Goal: Task Accomplishment & Management: Use online tool/utility

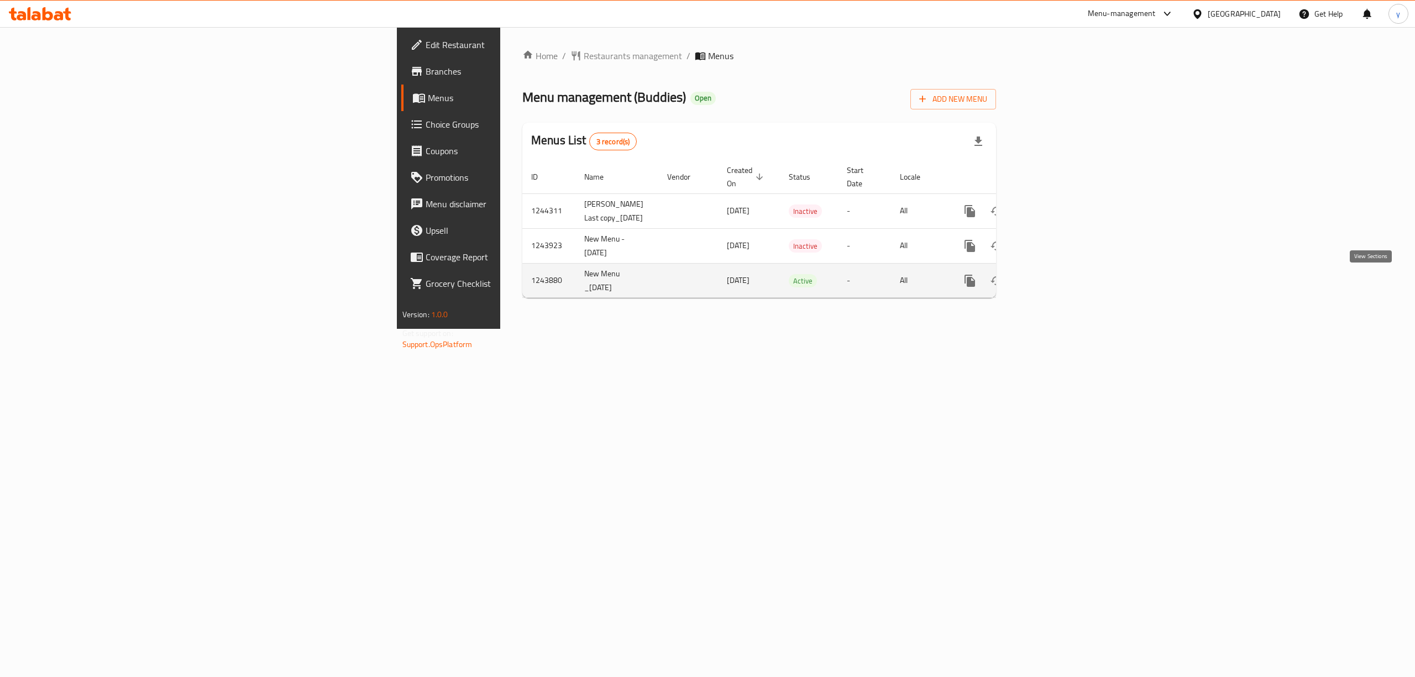
click at [1056, 282] on icon "enhanced table" at bounding box center [1049, 280] width 13 height 13
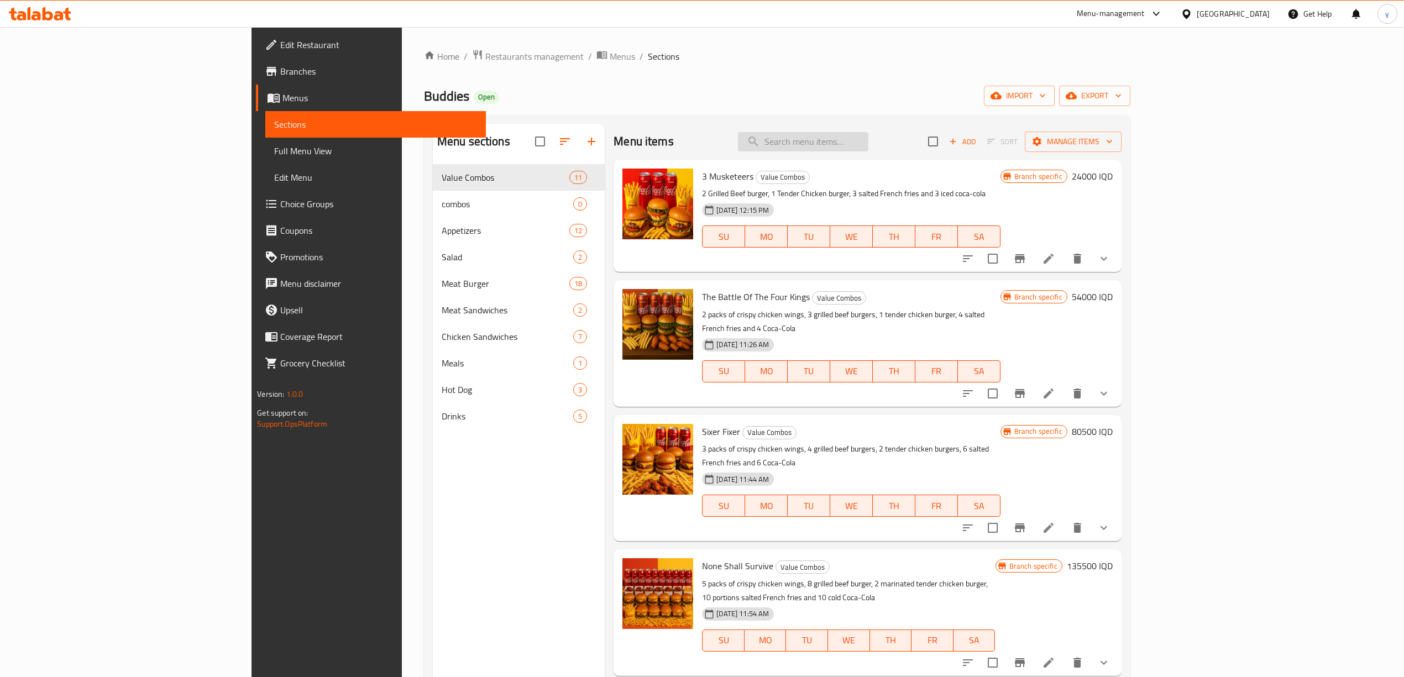
click at [868, 146] on input "search" at bounding box center [803, 141] width 130 height 19
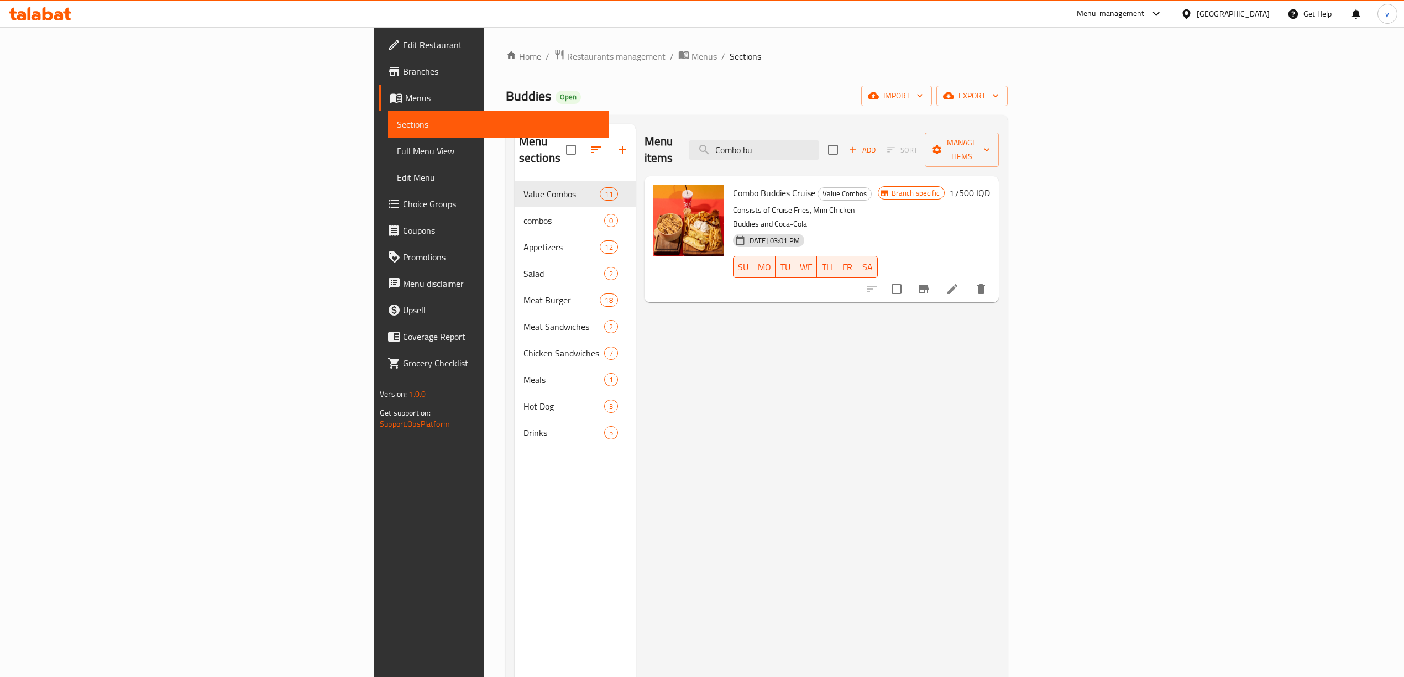
type input "Combo bu"
click at [957, 284] on icon at bounding box center [953, 289] width 10 height 10
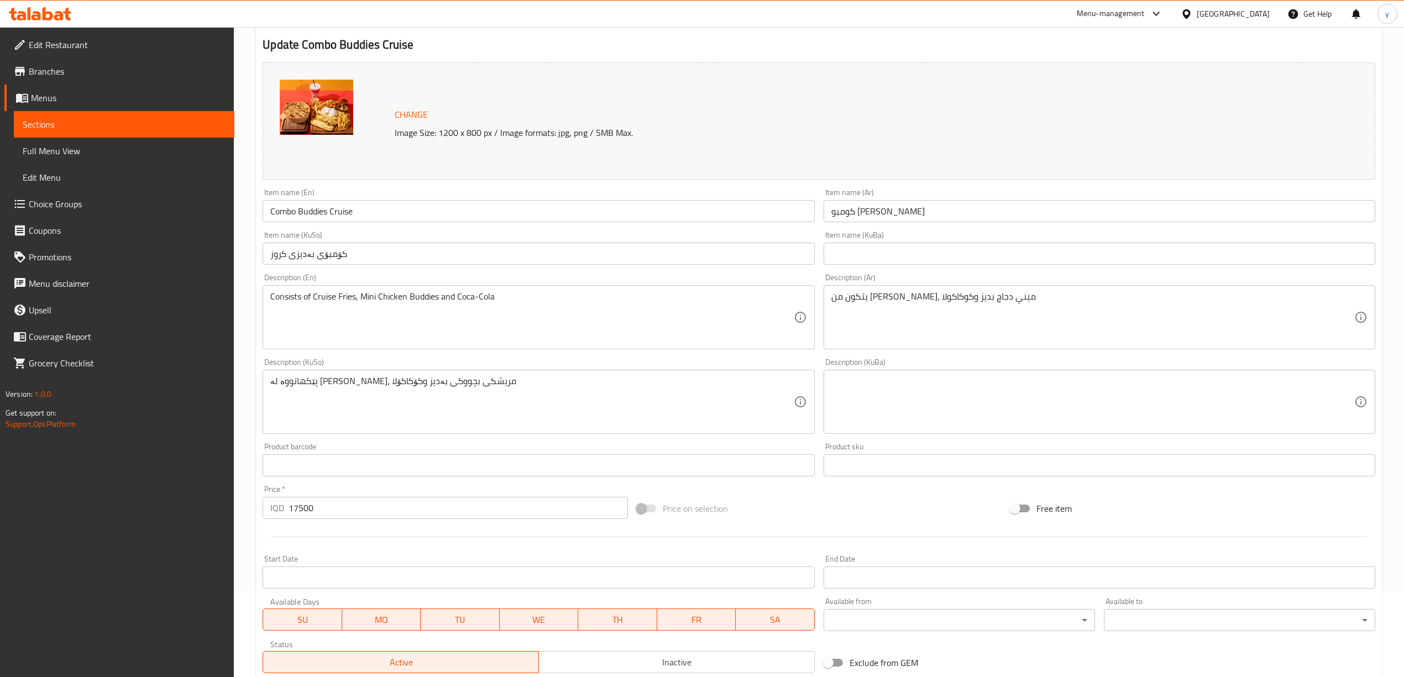
scroll to position [123, 0]
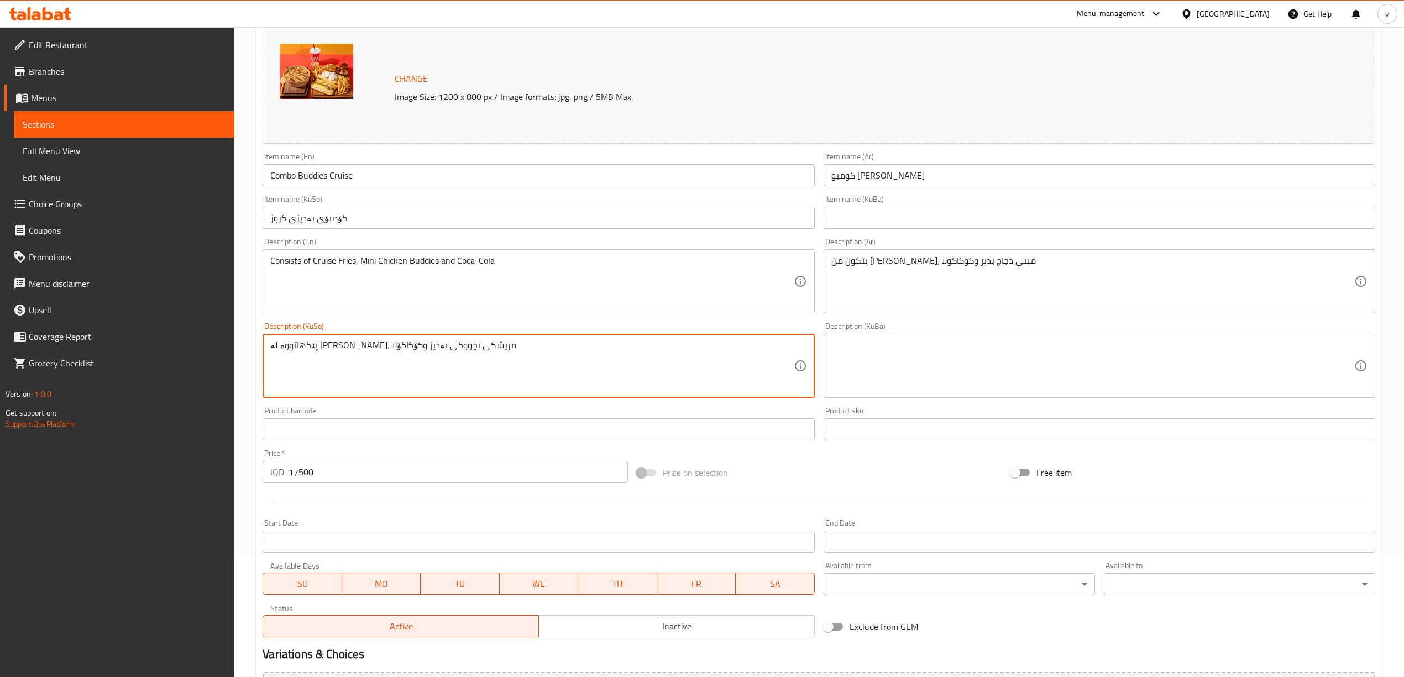
click at [346, 340] on textarea "پێکهاتووە لە [PERSON_NAME]، مریشکی بچووکی بەدیز وکۆکاکۆلا" at bounding box center [531, 366] width 523 height 53
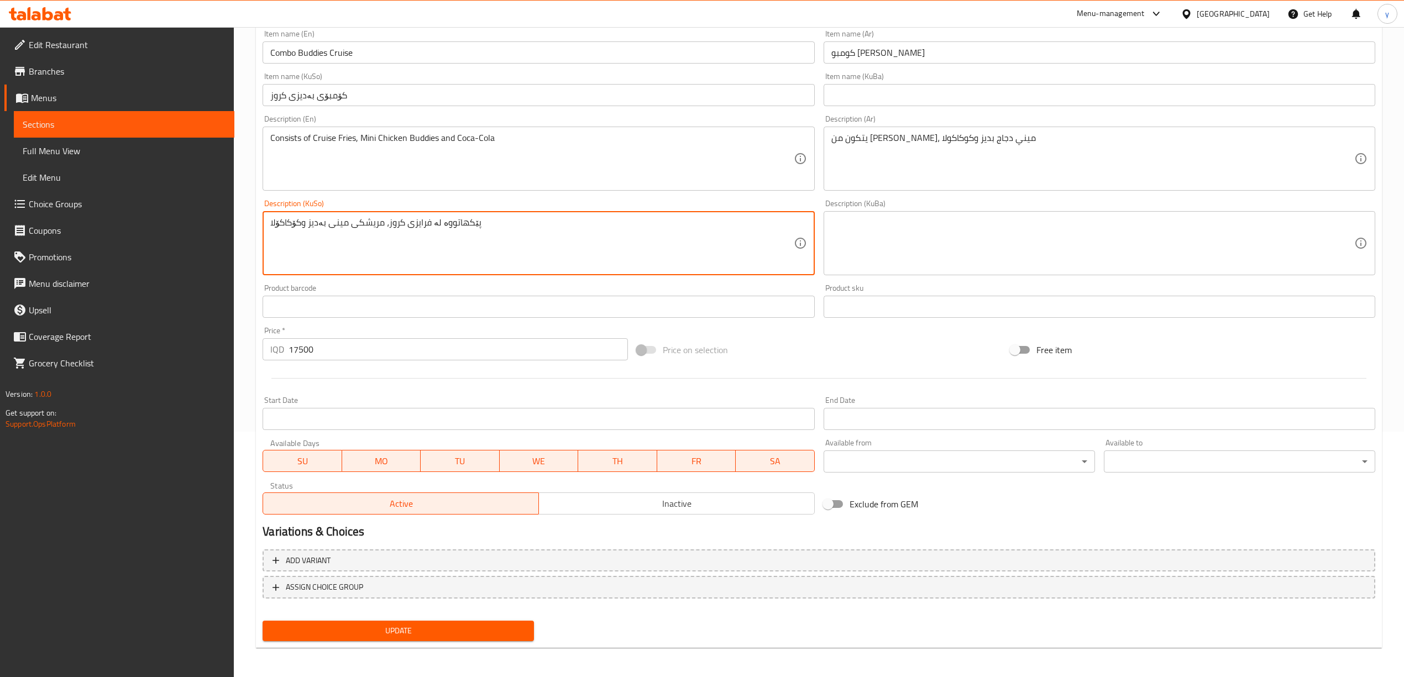
type textarea "پێکهاتووە لە فرایزی کروز، مریشکی مینی بەدیز وکۆکاکۆلا"
click at [415, 622] on button "Update" at bounding box center [398, 631] width 271 height 20
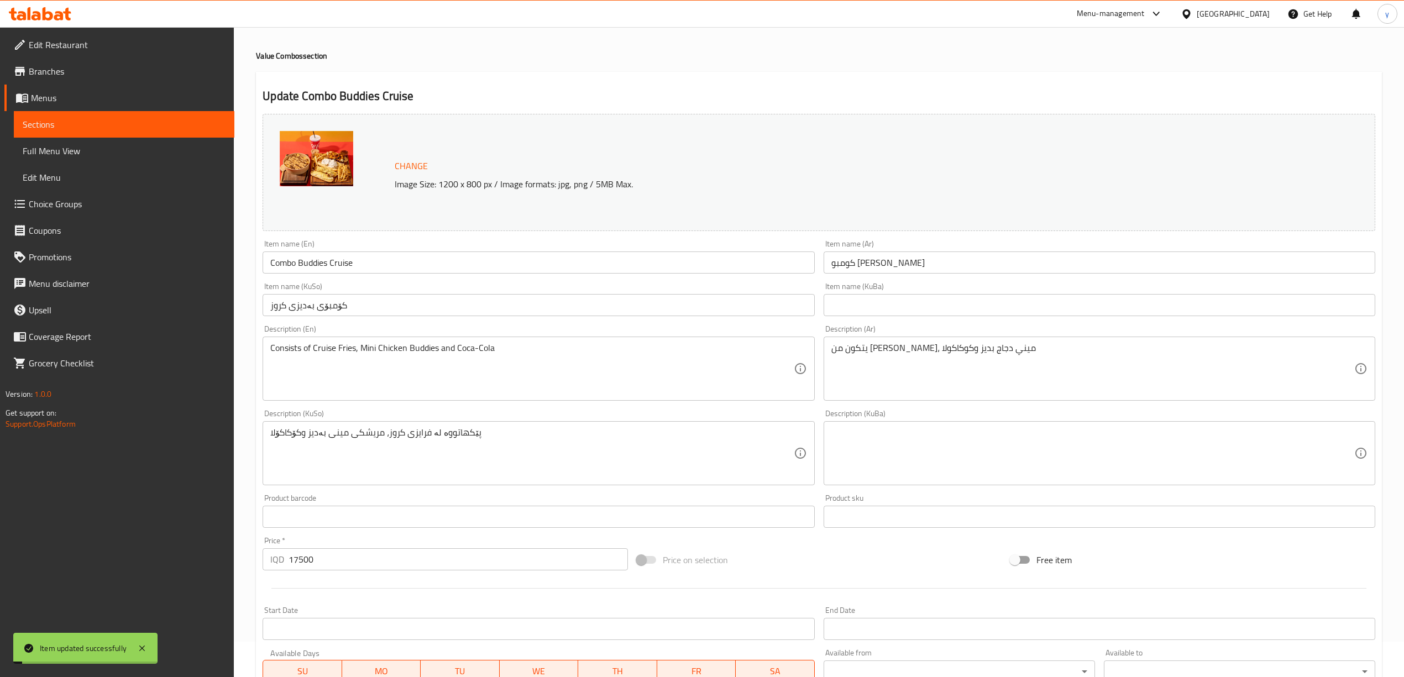
scroll to position [0, 0]
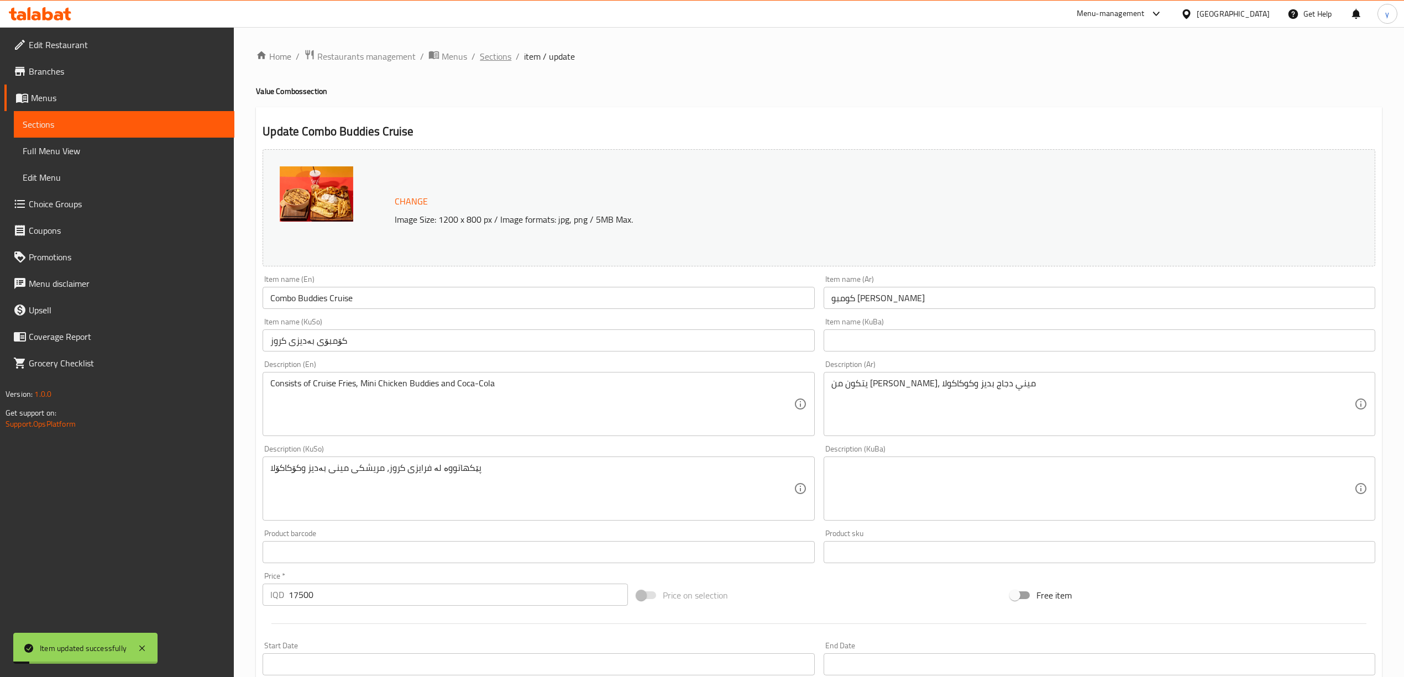
click at [500, 63] on span "Sections" at bounding box center [496, 56] width 32 height 13
